Goal: Task Accomplishment & Management: Complete application form

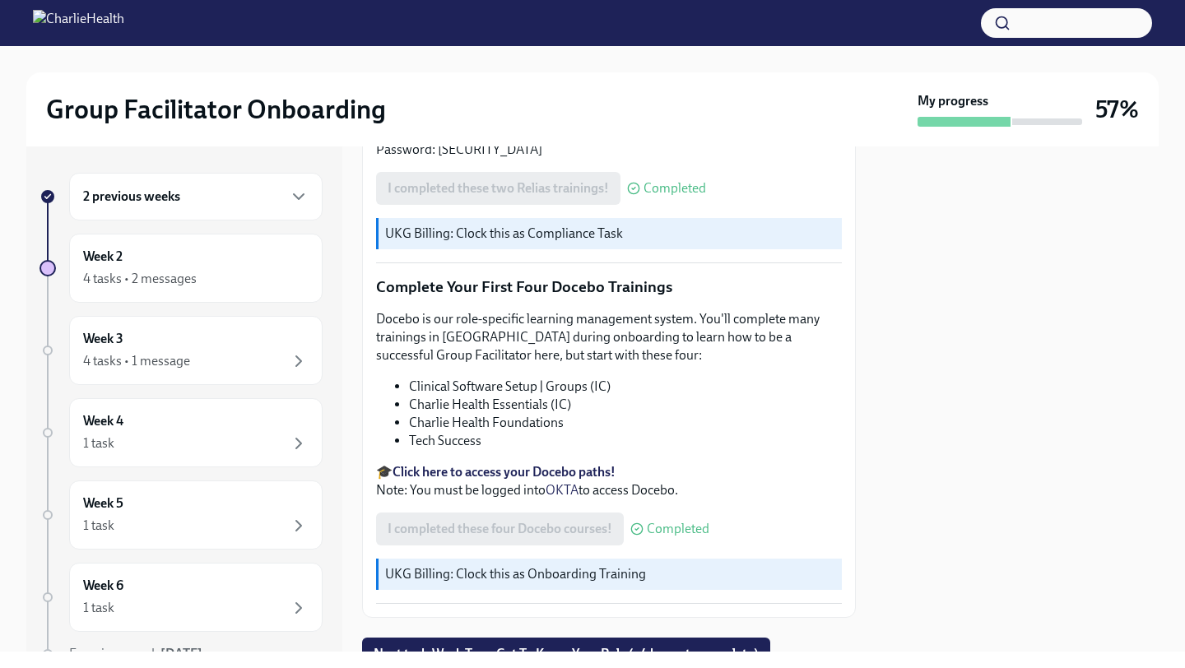
scroll to position [2092, 0]
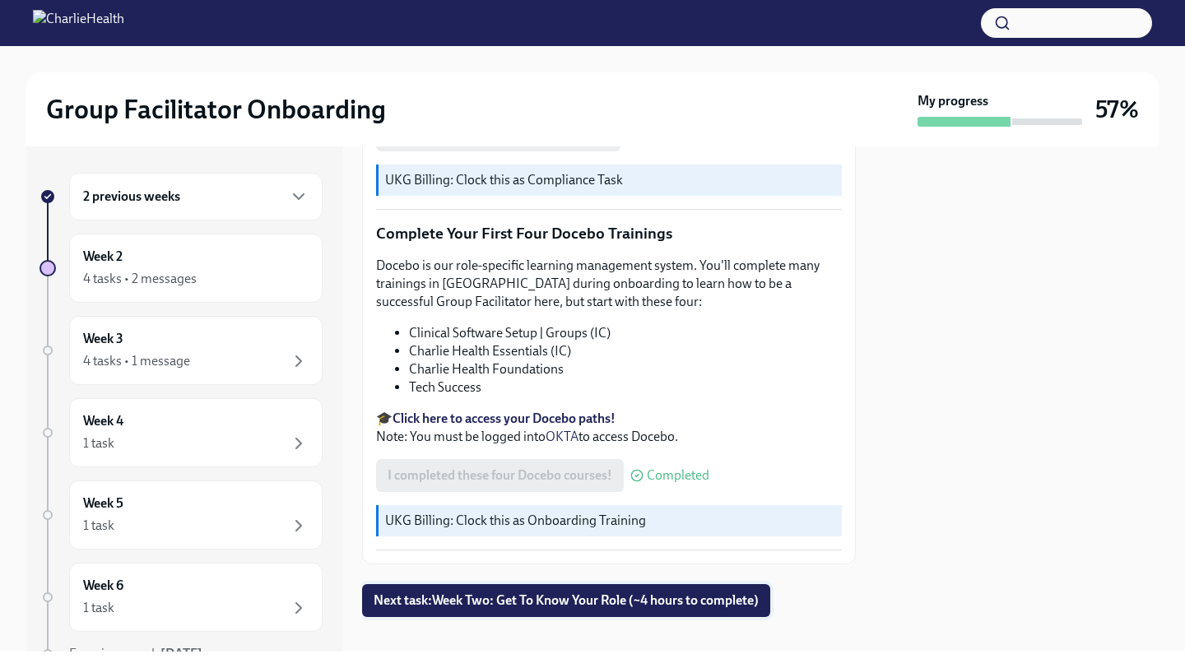
click at [505, 592] on span "Next task : Week Two: Get To Know Your Role (~4 hours to complete)" at bounding box center [565, 600] width 385 height 16
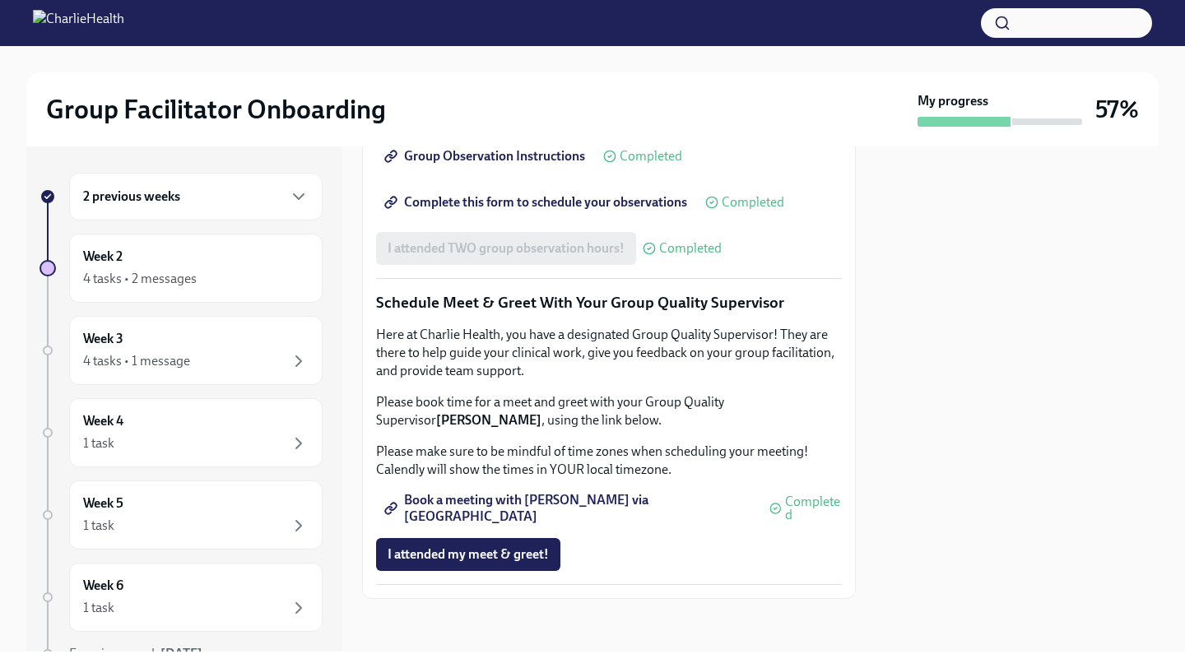
scroll to position [1551, 0]
click at [483, 561] on span "I attended my meet & greet!" at bounding box center [467, 554] width 161 height 16
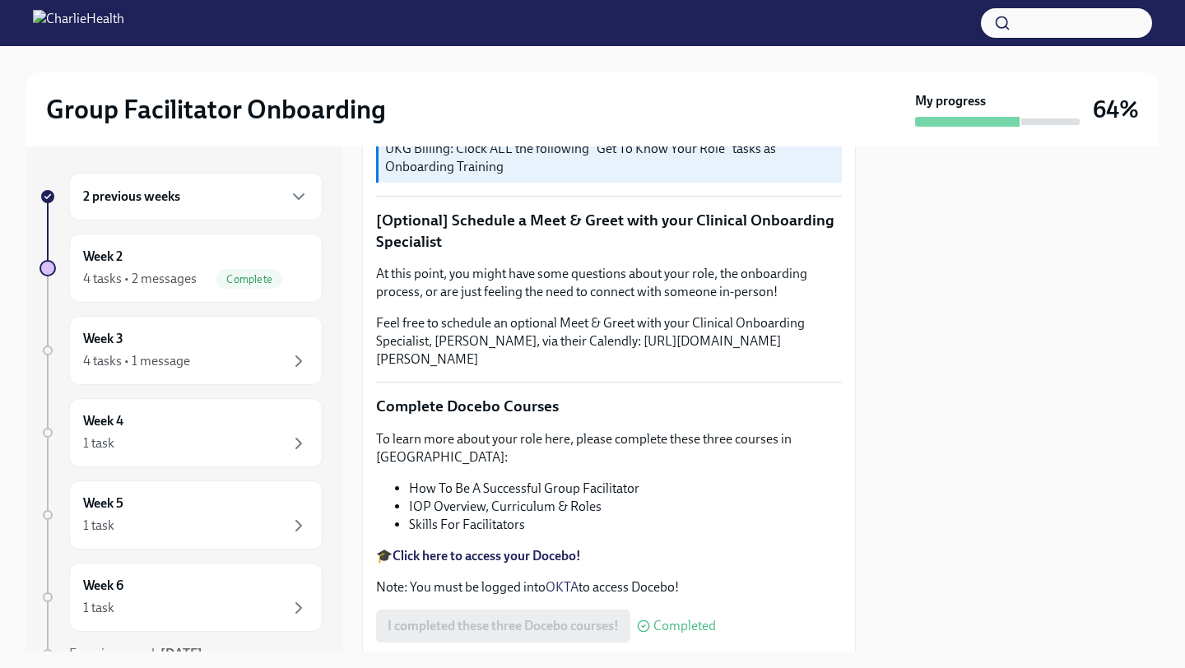
scroll to position [0, 0]
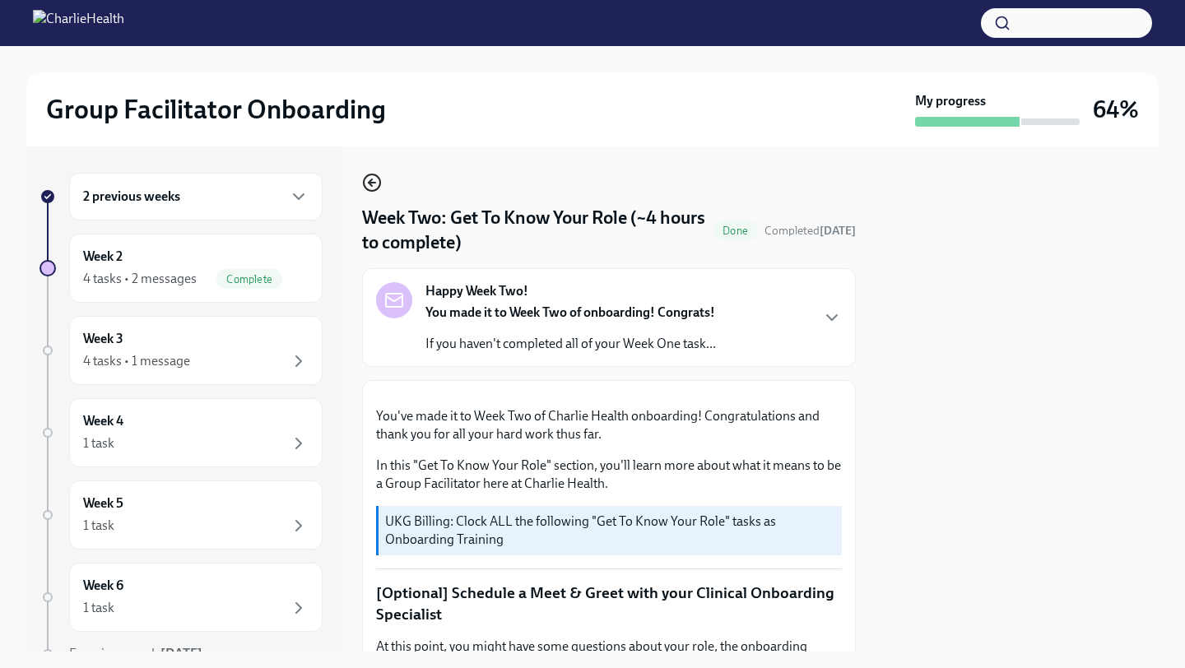
click at [374, 175] on circle "button" at bounding box center [372, 182] width 16 height 16
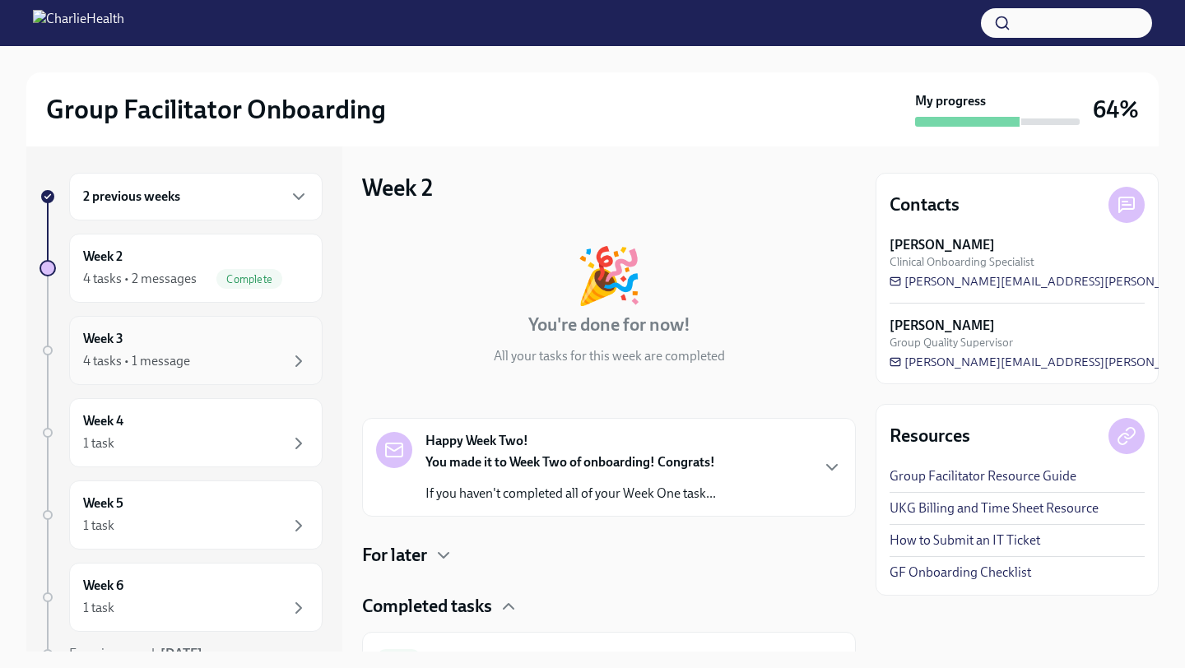
click at [212, 360] on div "4 tasks • 1 message" at bounding box center [195, 361] width 225 height 20
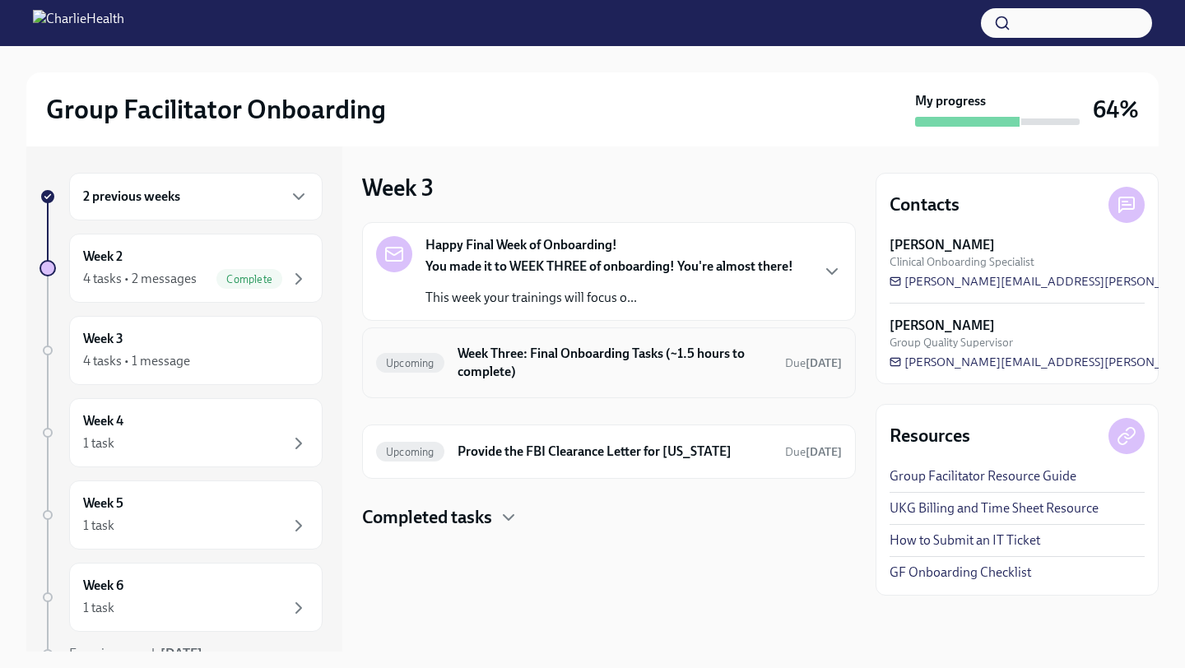
click at [610, 364] on h6 "Week Three: Final Onboarding Tasks (~1.5 hours to complete)" at bounding box center [614, 363] width 314 height 36
